Goal: Complete application form: Complete application form

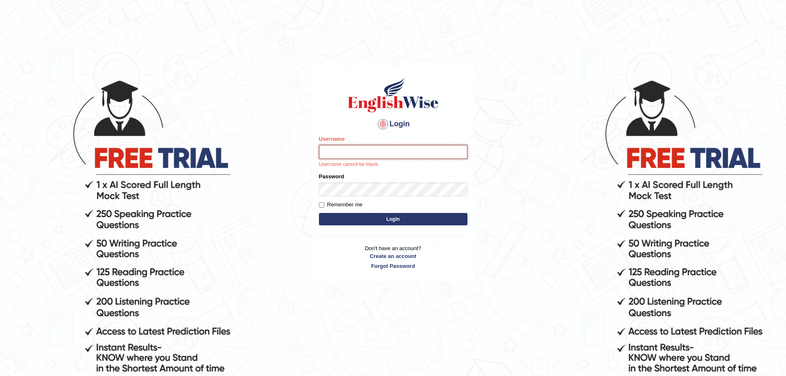
click at [340, 145] on input "Username" at bounding box center [393, 152] width 149 height 14
paste input "somnath_parramatta"
type input "somnath_parramatta"
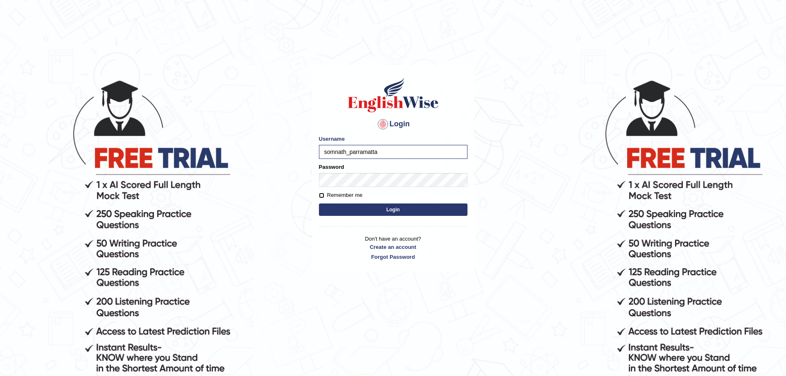
click at [321, 195] on input "Remember me" at bounding box center [321, 195] width 5 height 5
checkbox input "true"
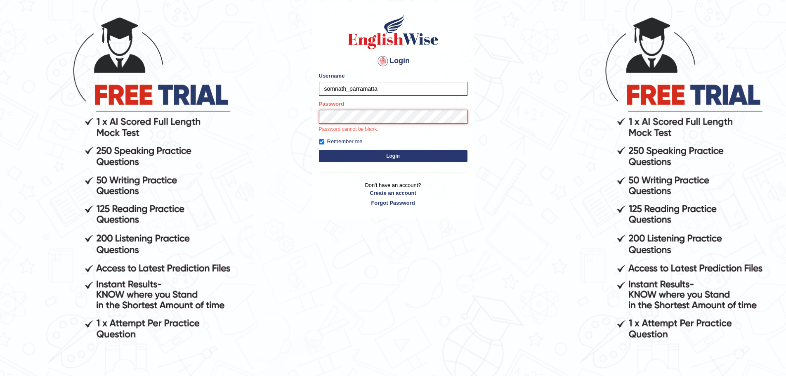
scroll to position [83, 0]
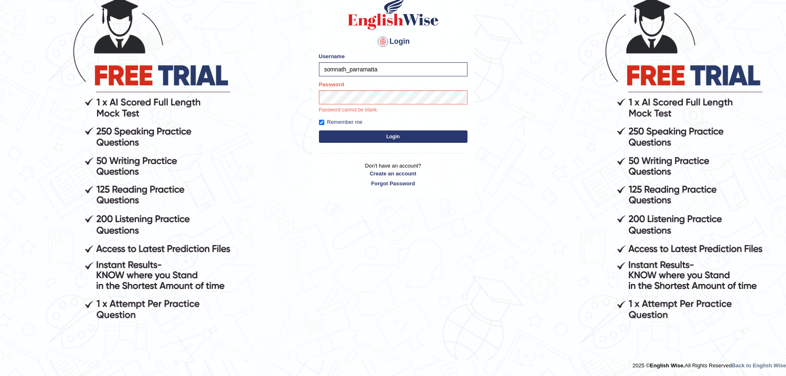
click at [406, 136] on button "Login" at bounding box center [393, 136] width 149 height 12
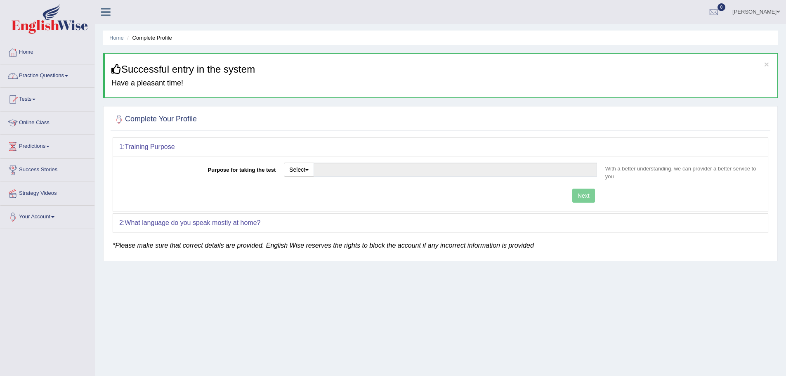
click at [61, 74] on link "Practice Questions" at bounding box center [47, 74] width 94 height 21
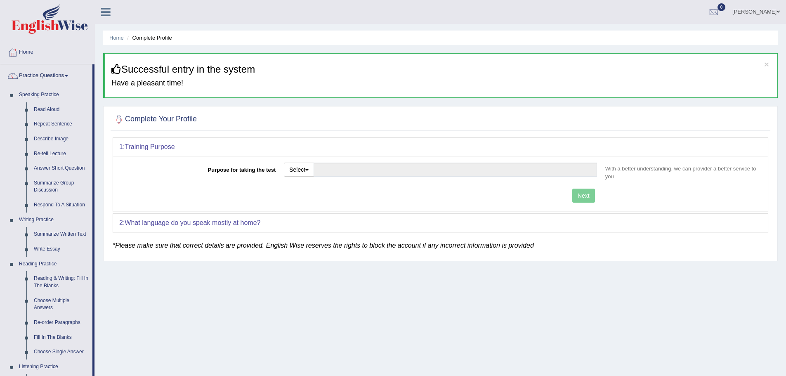
click at [61, 74] on link "Practice Questions" at bounding box center [46, 74] width 92 height 21
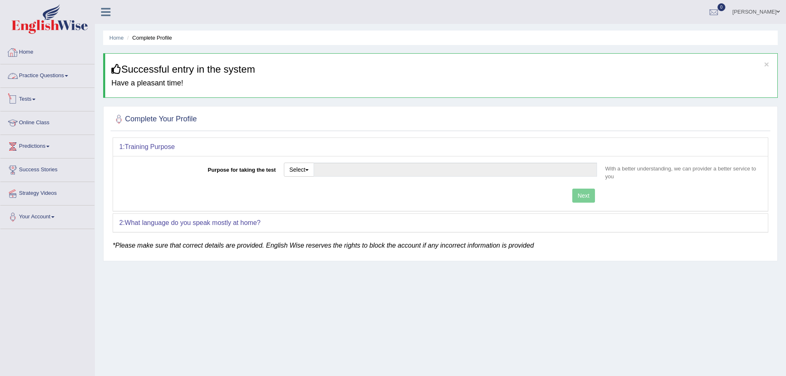
click at [36, 97] on link "Tests" at bounding box center [47, 98] width 94 height 21
click at [36, 97] on link "Tests" at bounding box center [46, 98] width 92 height 21
click at [31, 121] on link "Online Class" at bounding box center [47, 121] width 94 height 21
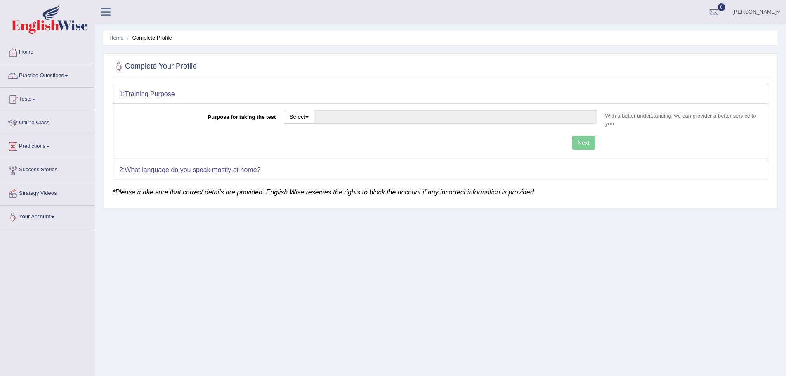
click at [38, 144] on link "Predictions" at bounding box center [47, 145] width 94 height 21
click at [38, 144] on link "Predictions" at bounding box center [46, 145] width 92 height 21
click at [43, 168] on link "Success Stories" at bounding box center [47, 168] width 94 height 21
click at [45, 191] on link "Strategy Videos" at bounding box center [47, 192] width 94 height 21
click at [28, 52] on link "Home" at bounding box center [47, 51] width 94 height 21
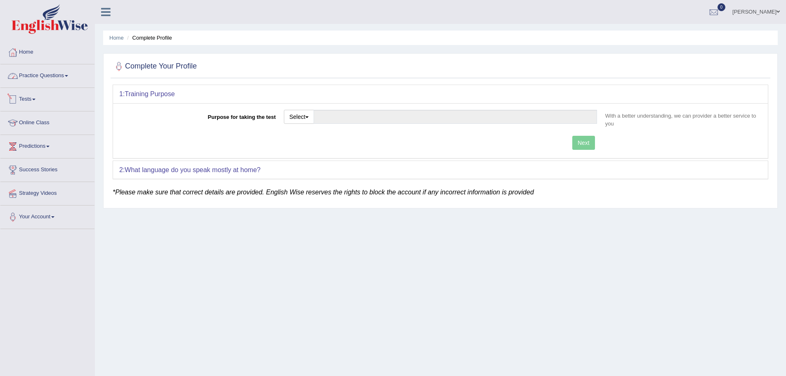
click at [69, 73] on link "Practice Questions" at bounding box center [47, 74] width 94 height 21
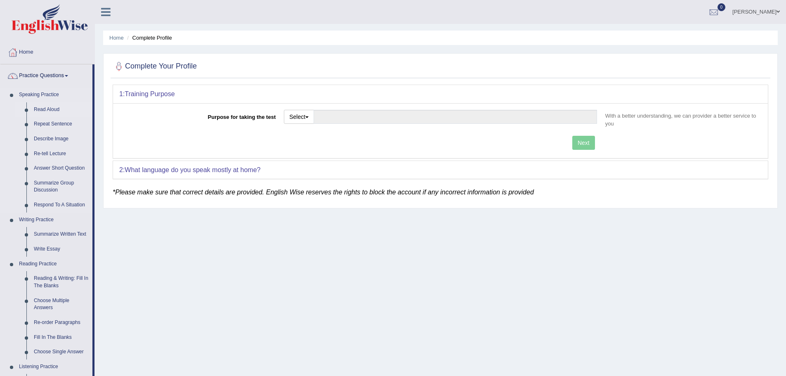
click at [57, 105] on link "Read Aloud" at bounding box center [61, 109] width 62 height 15
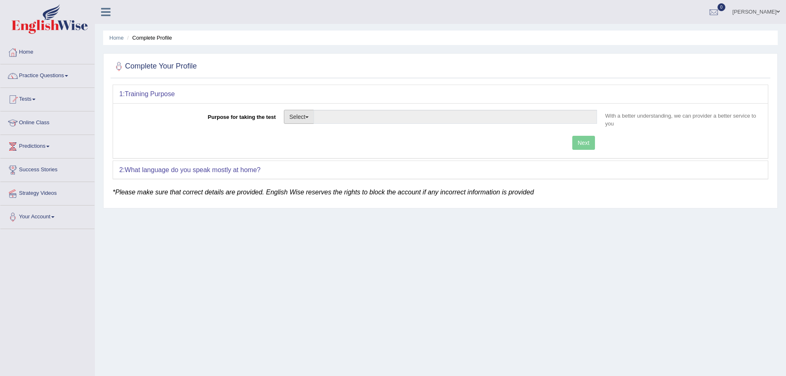
click at [307, 116] on button "Select" at bounding box center [299, 117] width 30 height 14
click at [323, 144] on link "Permanent Residency" at bounding box center [320, 145] width 73 height 11
type input "Permanent Residency"
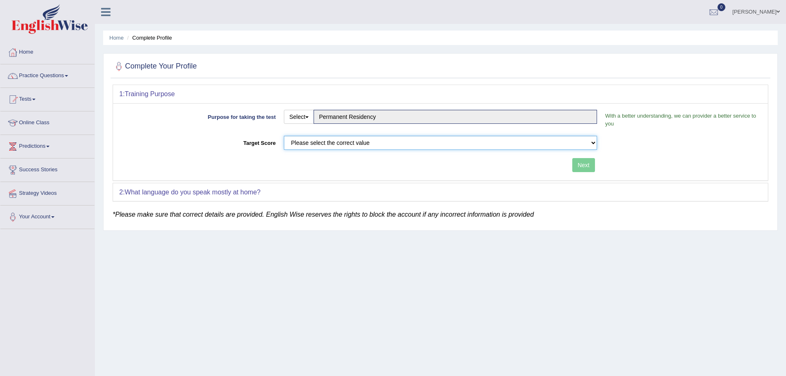
click at [323, 144] on select "Please select the correct value 50 (6 bands) 58 (6.5 bands) 65 (7 bands) 79 (8 …" at bounding box center [440, 143] width 313 height 14
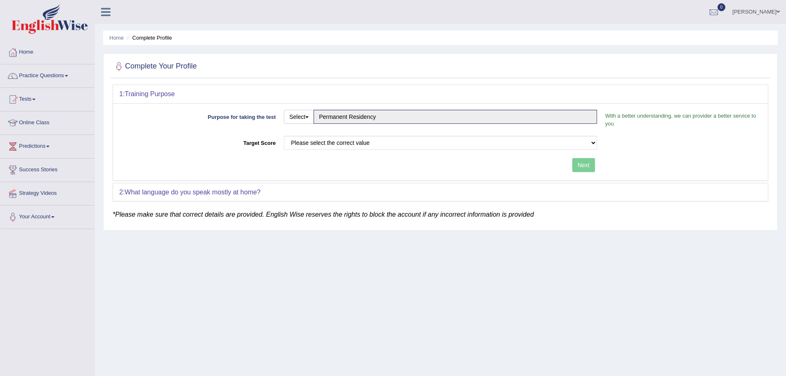
click at [237, 135] on div "Purpose for taking the test Select Student Visa Permanent Residency Nursing Oth…" at bounding box center [440, 141] width 655 height 77
click at [579, 198] on div "2: What language do you speak mostly at home?" at bounding box center [440, 192] width 655 height 18
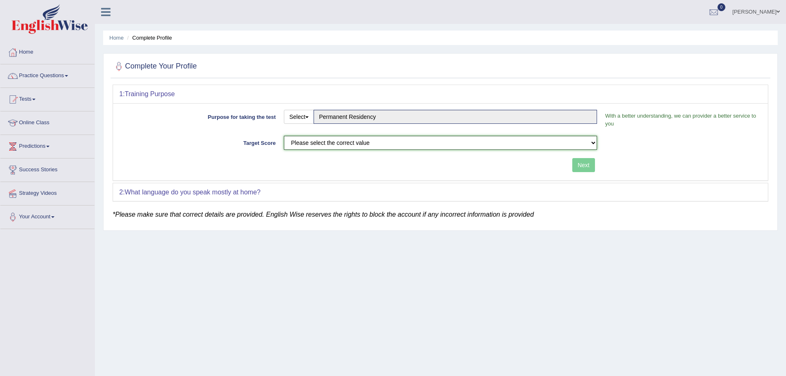
click at [421, 142] on select "Please select the correct value 50 (6 bands) 58 (6.5 bands) 65 (7 bands) 79 (8 …" at bounding box center [440, 143] width 313 height 14
